Goal: Task Accomplishment & Management: Use online tool/utility

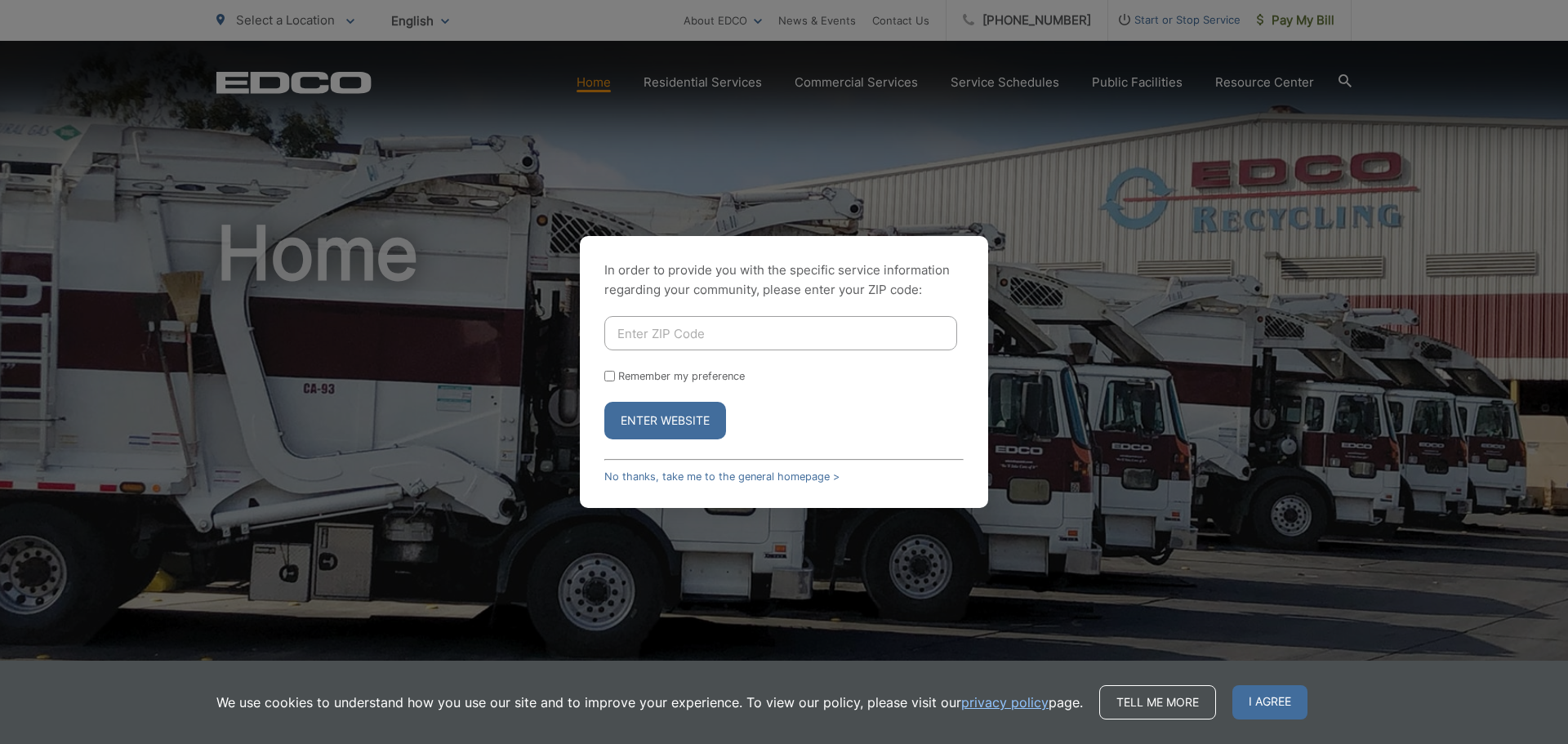
click at [669, 329] on input "Enter ZIP Code" at bounding box center [780, 334] width 353 height 34
type input "92078"
click at [610, 374] on input "Remember my preference" at bounding box center [609, 376] width 11 height 11
checkbox input "true"
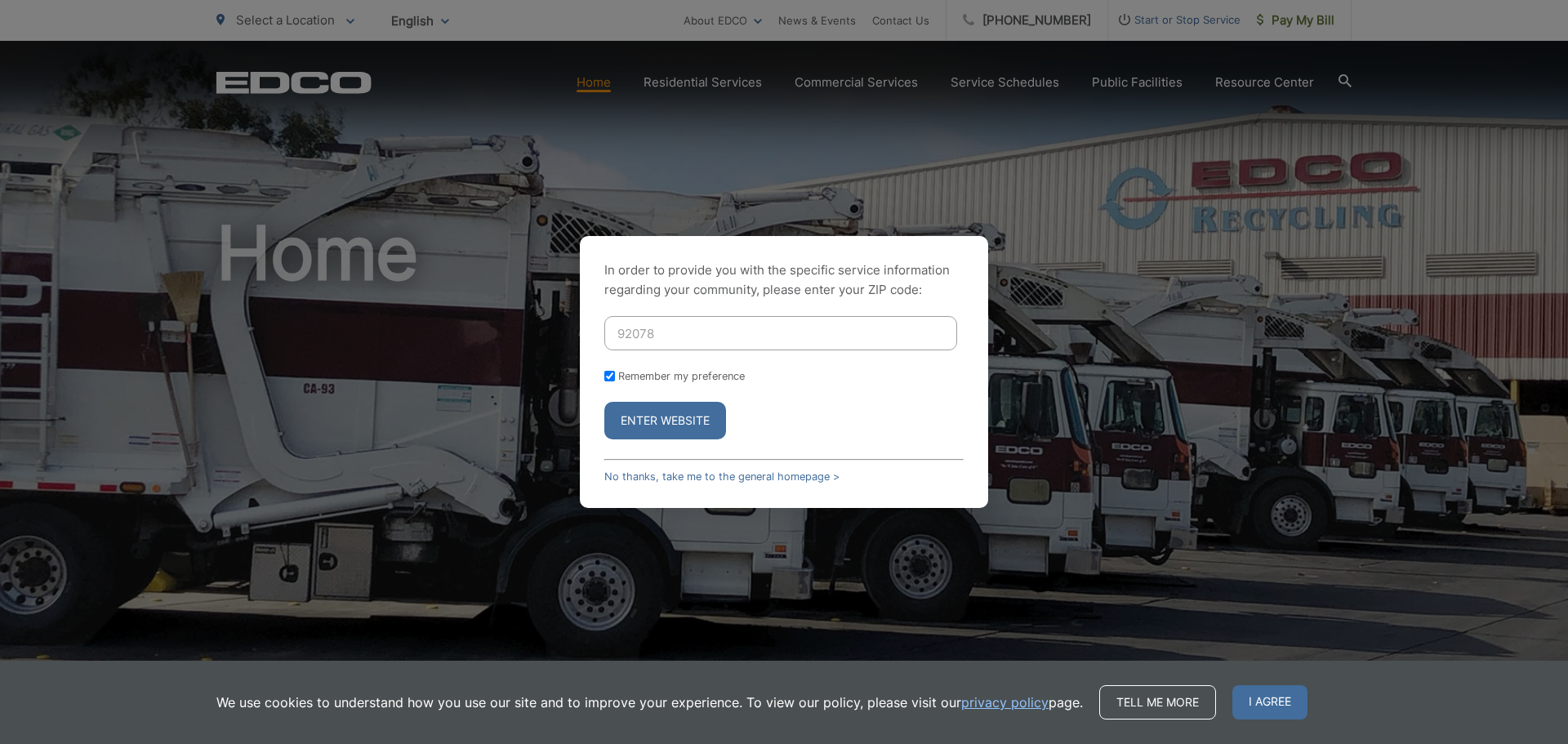
click at [626, 419] on button "Enter Website" at bounding box center [664, 420] width 121 height 37
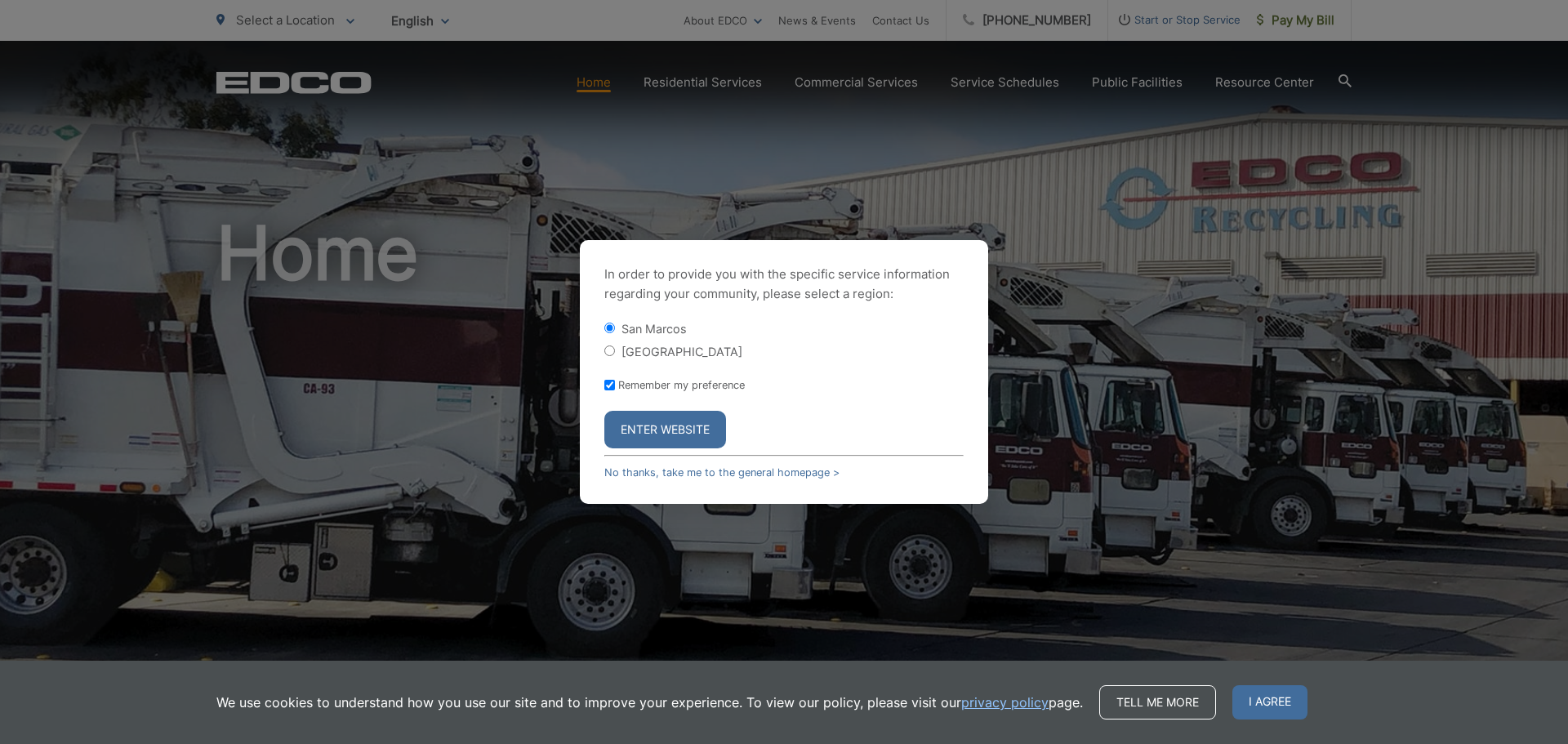
click at [652, 424] on button "Enter Website" at bounding box center [664, 429] width 121 height 37
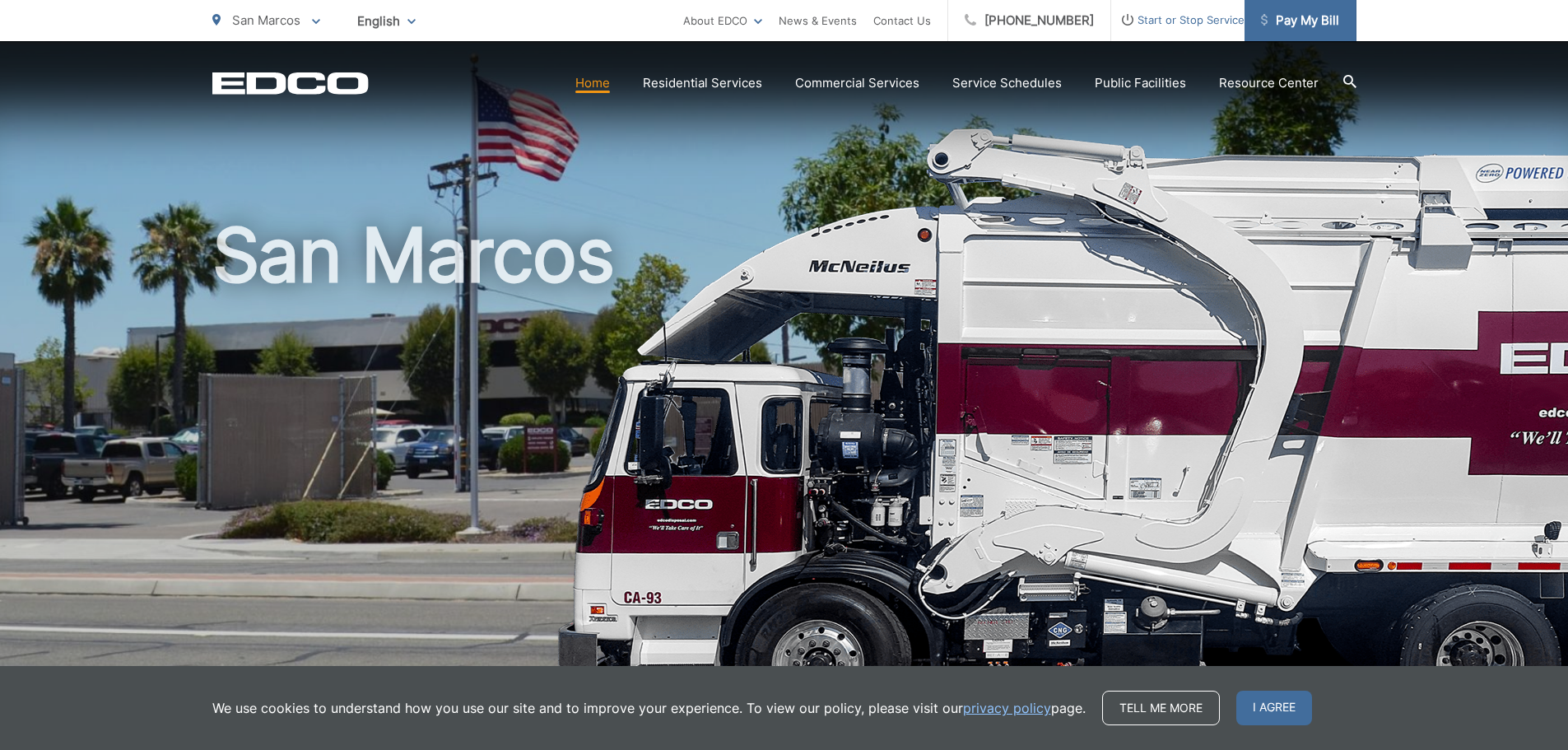
click at [1295, 21] on span "Pay My Bill" at bounding box center [1299, 20] width 78 height 19
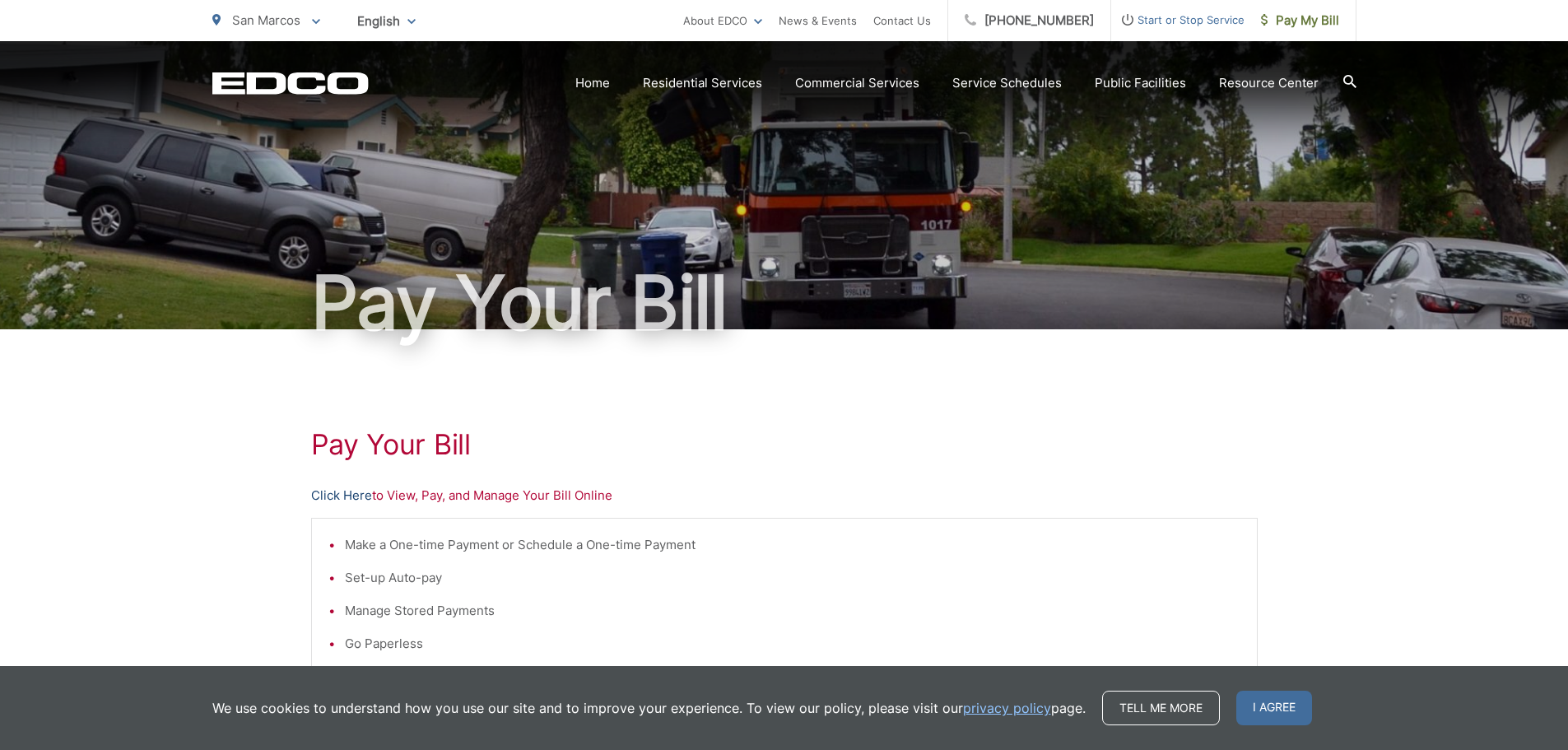
click at [347, 491] on link "Click Here" at bounding box center [341, 496] width 61 height 19
